Goal: Task Accomplishment & Management: Manage account settings

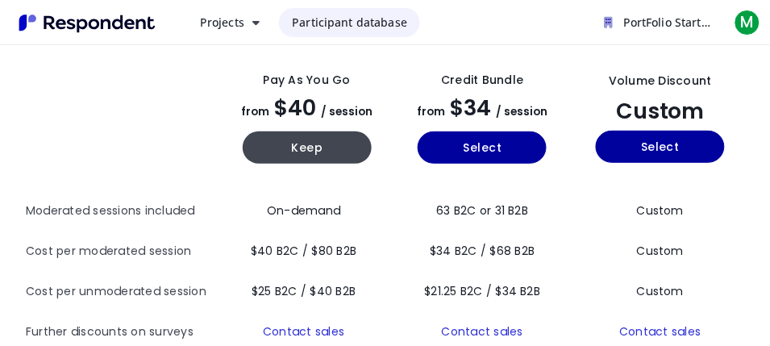
scroll to position [315, 0]
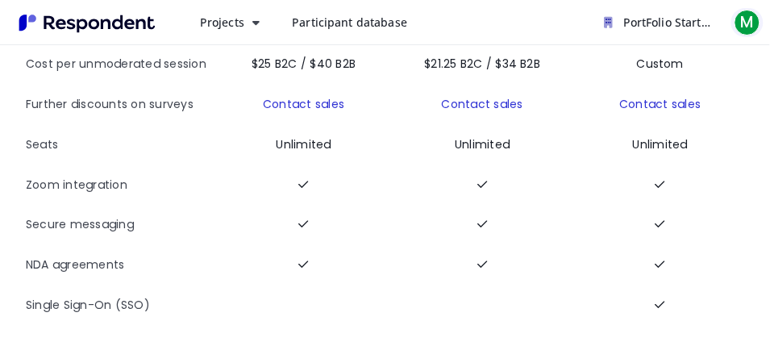
click at [745, 24] on span "M" at bounding box center [748, 23] width 26 height 26
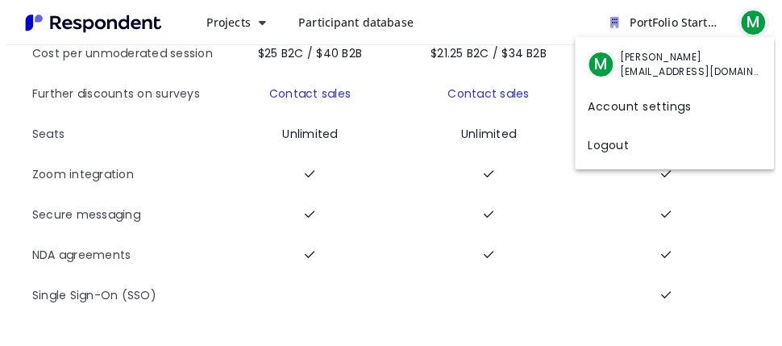
scroll to position [0, 0]
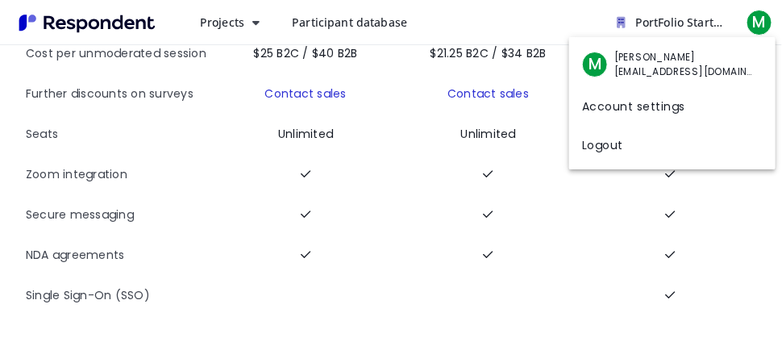
click at [613, 100] on link "Account settings" at bounding box center [672, 105] width 206 height 39
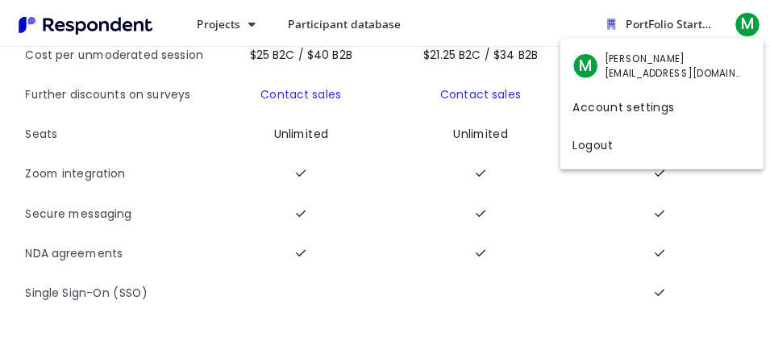
scroll to position [315, 0]
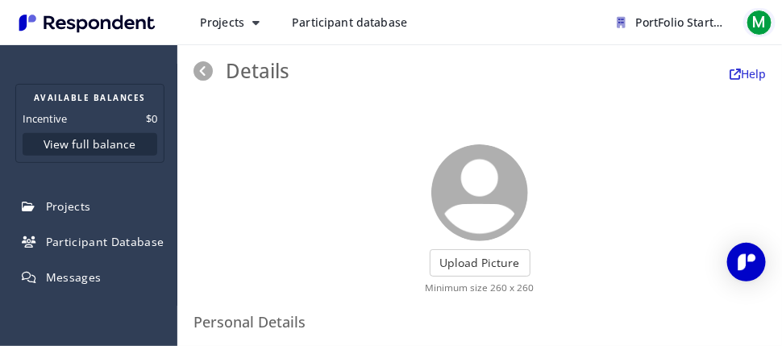
click at [760, 21] on span "M" at bounding box center [760, 23] width 26 height 26
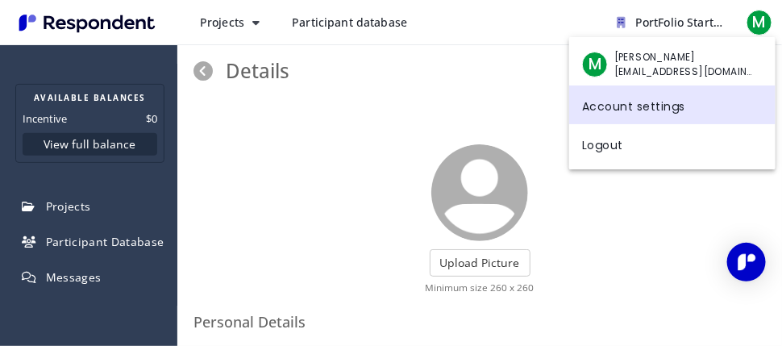
click at [630, 103] on link "Account settings" at bounding box center [672, 105] width 206 height 39
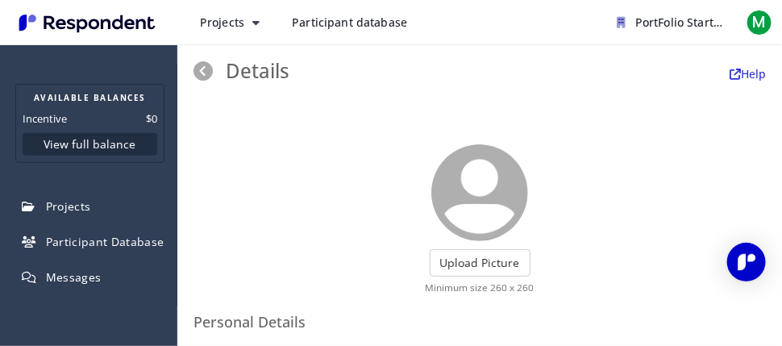
click at [517, 34] on div "Projects Create project Projects dashboard Participant database PortFolio Start…" at bounding box center [481, 22] width 589 height 29
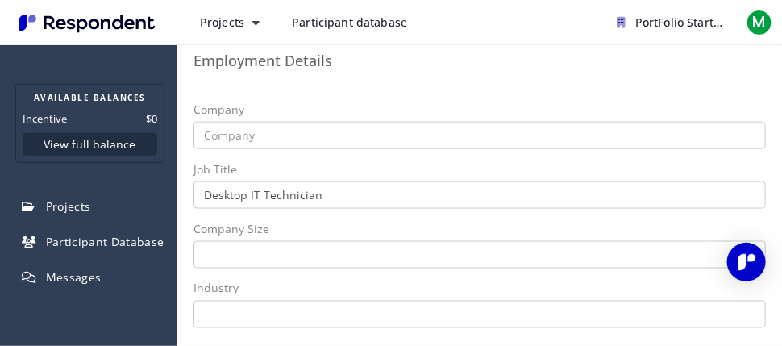
scroll to position [632, 0]
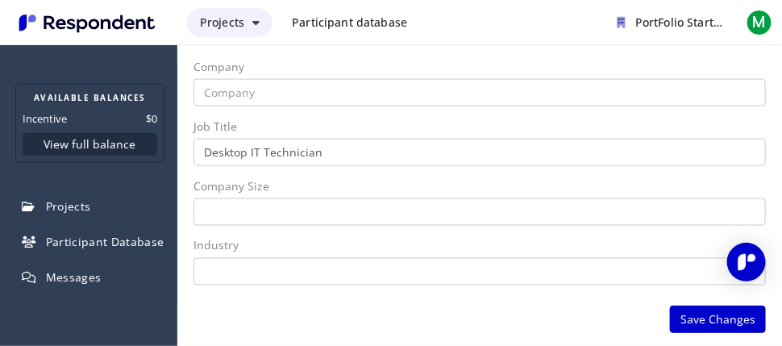
click at [261, 23] on button "Projects" at bounding box center [230, 22] width 86 height 29
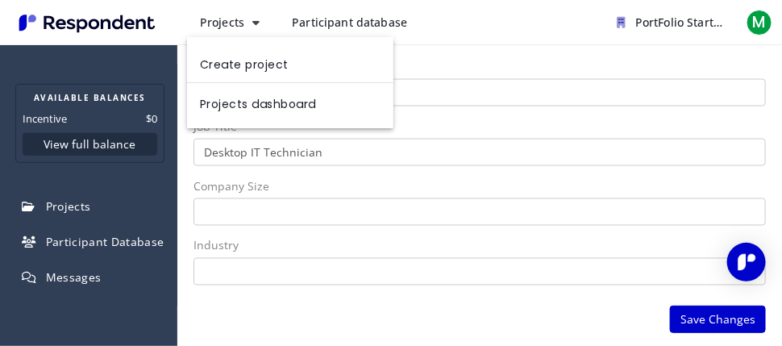
drag, startPoint x: 169, startPoint y: 162, endPoint x: 175, endPoint y: 100, distance: 62.4
click at [175, 100] on md-backdrop at bounding box center [391, 173] width 782 height 346
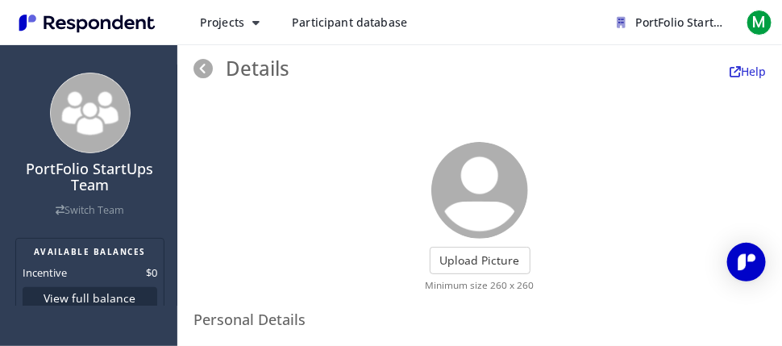
scroll to position [0, 0]
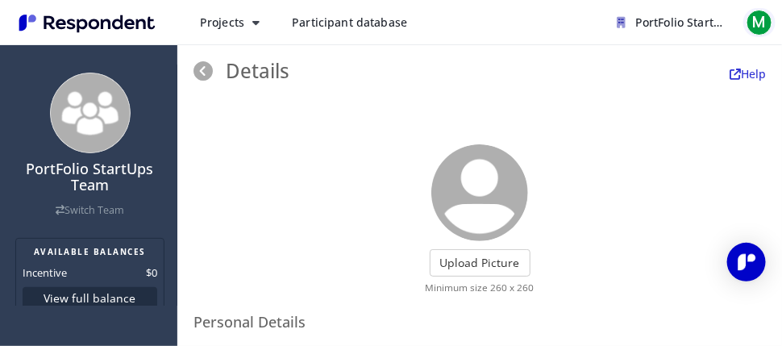
click at [760, 29] on span "M" at bounding box center [760, 23] width 26 height 26
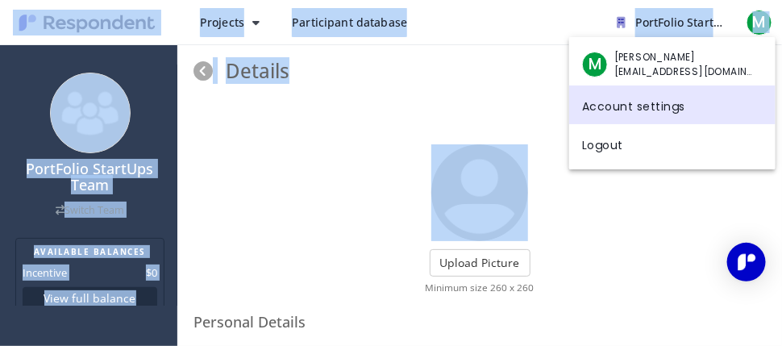
drag, startPoint x: 776, startPoint y: 86, endPoint x: 782, endPoint y: 145, distance: 60.0
click at [782, 145] on html "Projects Participant database PortFolio StartUps Team Available Balances Incent…" at bounding box center [391, 173] width 782 height 346
click at [661, 205] on md-backdrop at bounding box center [391, 173] width 782 height 346
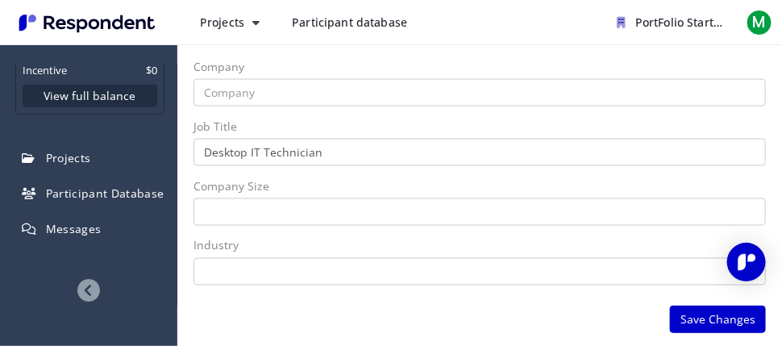
scroll to position [230, 0]
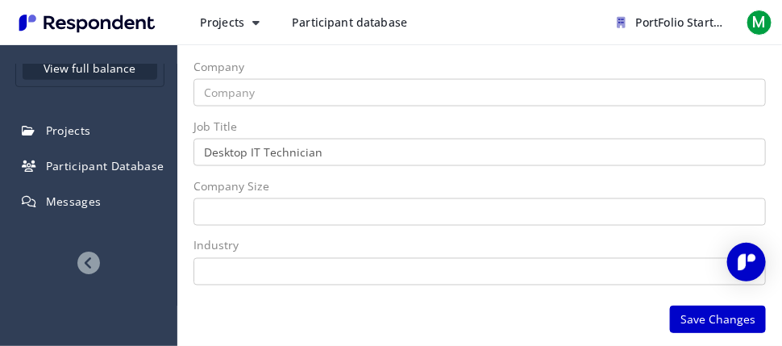
click at [80, 265] on icon at bounding box center [88, 263] width 23 height 23
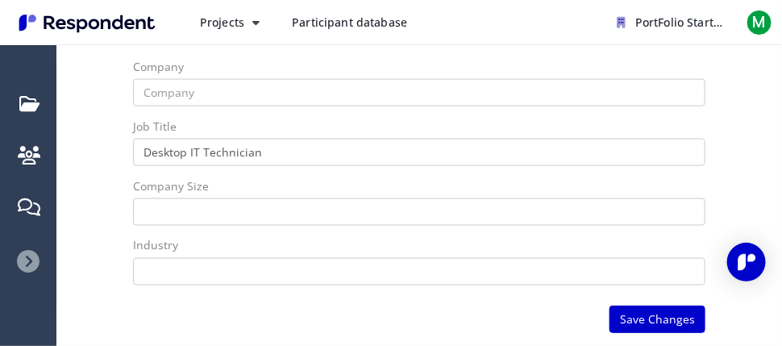
scroll to position [48, 0]
click at [18, 259] on icon at bounding box center [28, 261] width 23 height 23
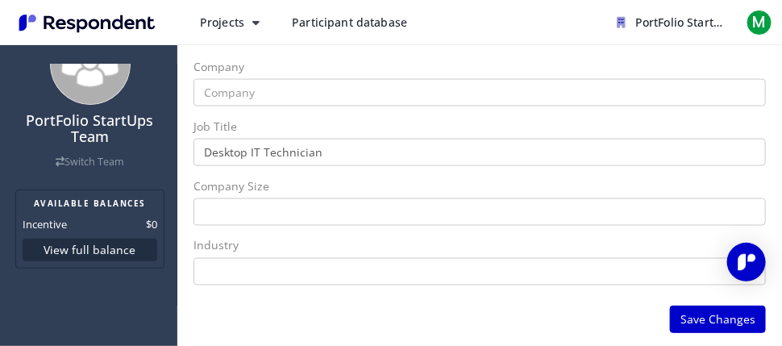
scroll to position [0, 0]
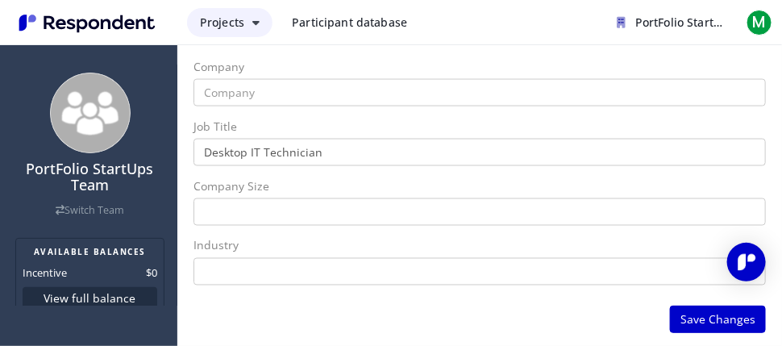
click at [256, 22] on icon "Main navigation" at bounding box center [255, 22] width 7 height 11
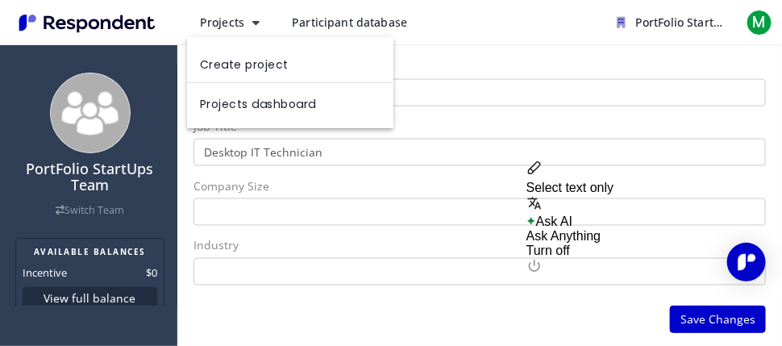
click at [777, 86] on md-backdrop at bounding box center [391, 173] width 782 height 346
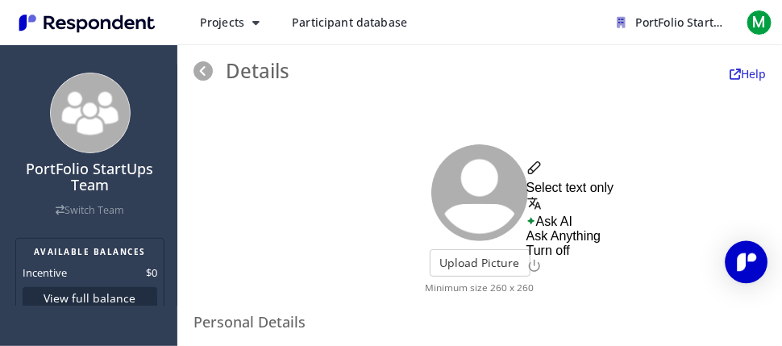
click at [737, 261] on img "Open Intercom Messenger" at bounding box center [746, 262] width 21 height 21
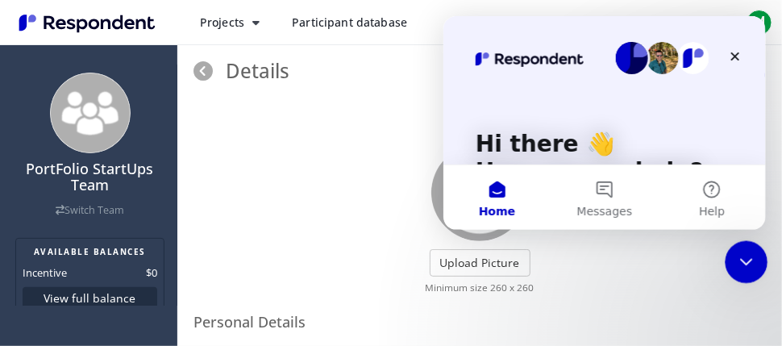
drag, startPoint x: 747, startPoint y: 257, endPoint x: 1249, endPoint y: 460, distance: 541.8
click at [747, 257] on icon "Close Intercom Messenger" at bounding box center [744, 259] width 19 height 19
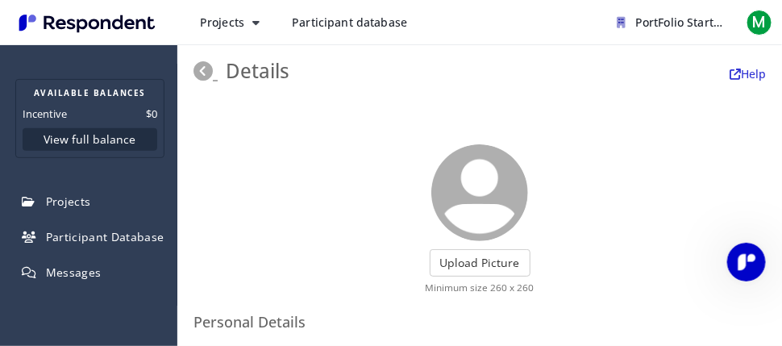
click at [201, 67] on icon at bounding box center [203, 70] width 19 height 19
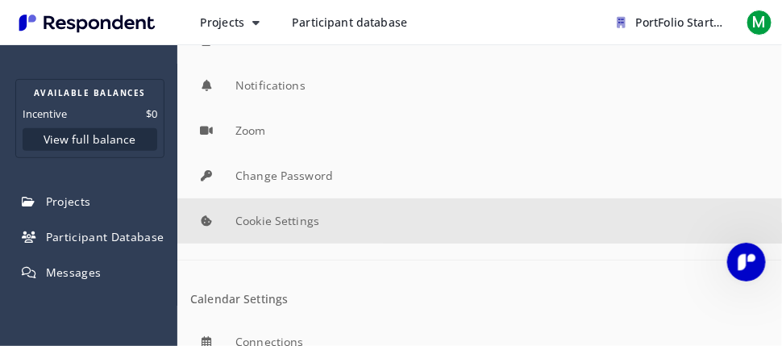
scroll to position [183, 0]
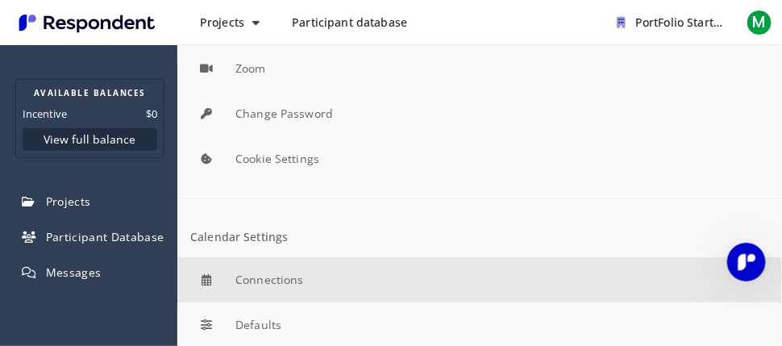
click at [315, 280] on button "Connections" at bounding box center [479, 279] width 605 height 45
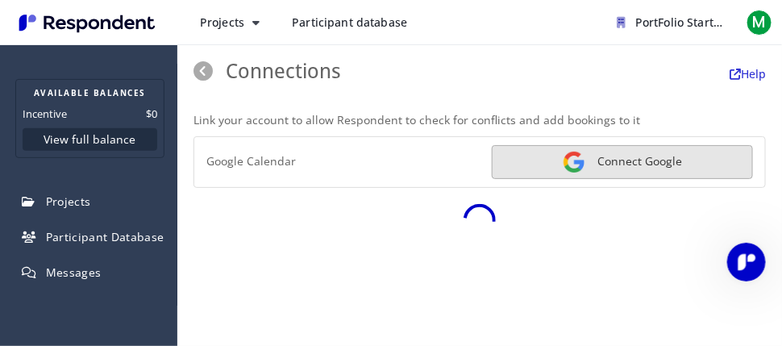
click at [618, 162] on link "Connect Google" at bounding box center [622, 162] width 261 height 34
